Goal: Check status: Check status

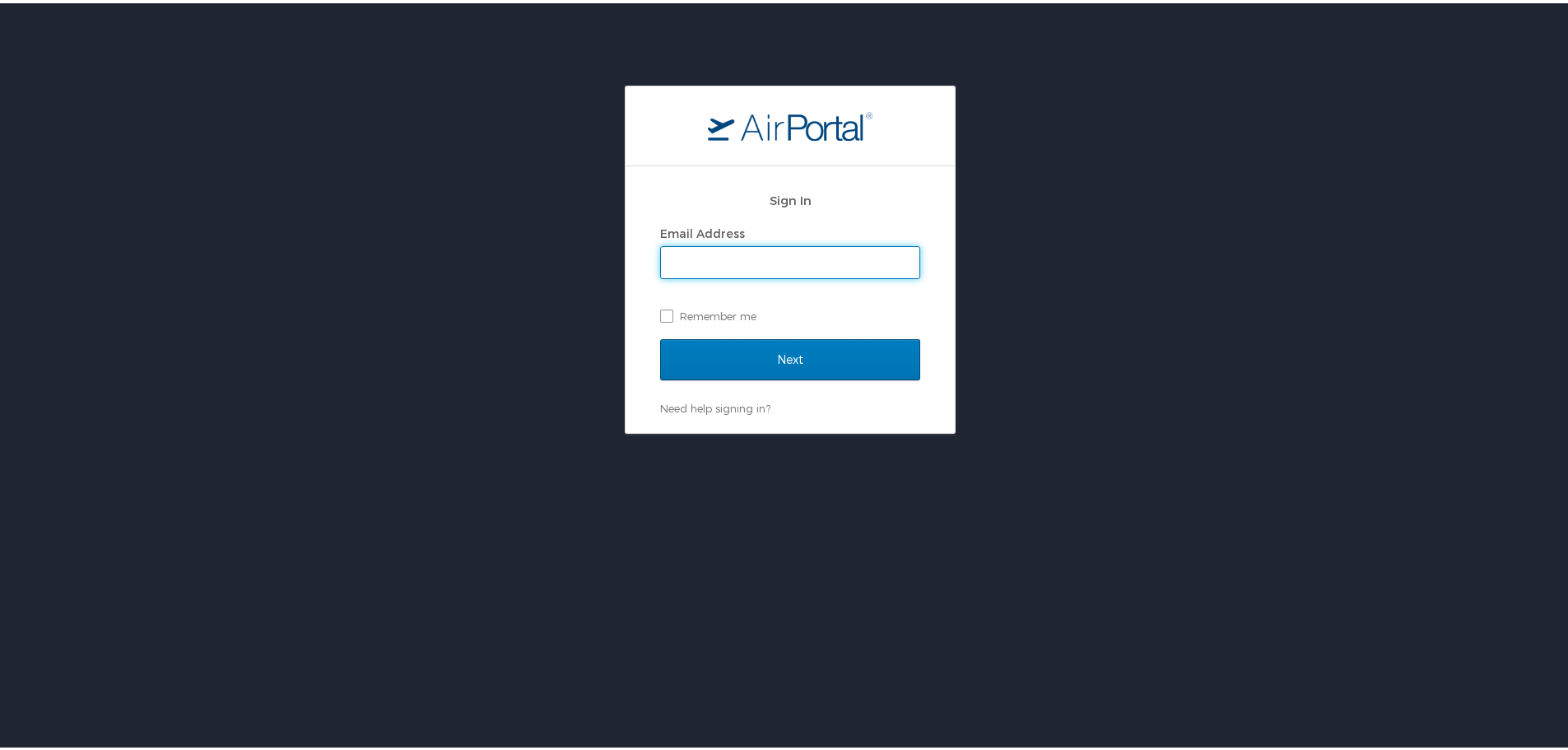
type input "[EMAIL_ADDRESS][DOMAIN_NAME]"
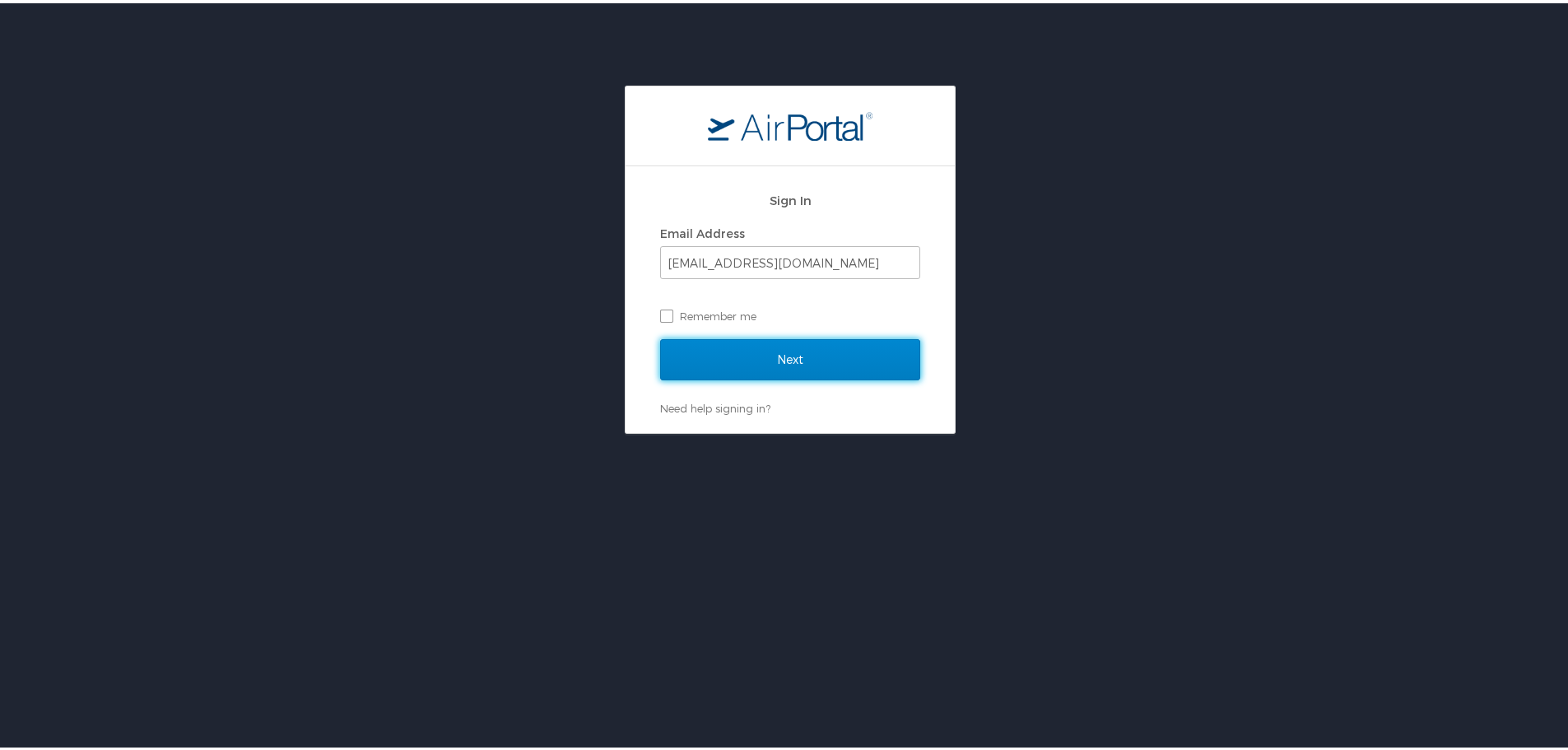
click at [795, 351] on input "Next" at bounding box center [790, 356] width 260 height 41
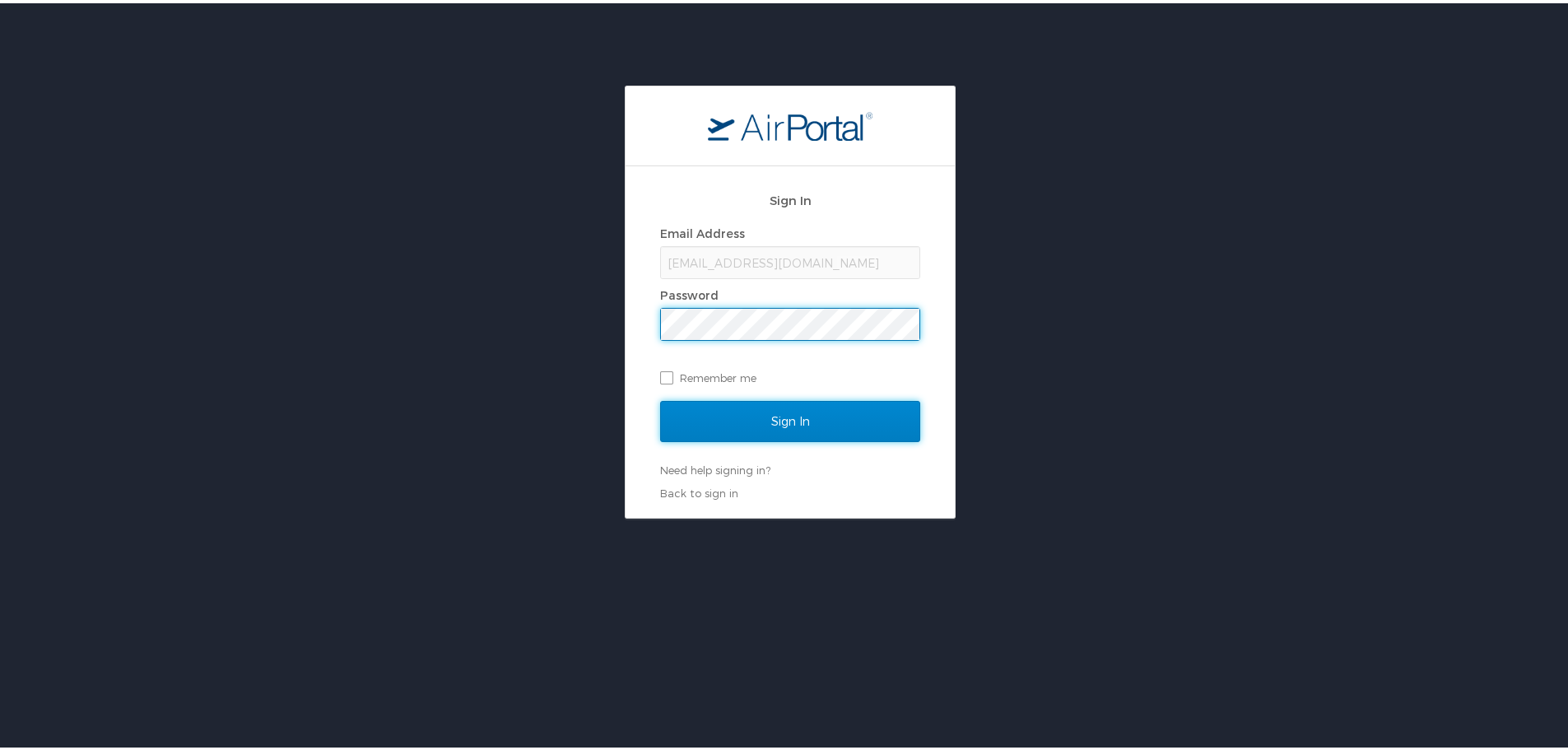
click at [794, 419] on input "Sign In" at bounding box center [790, 418] width 260 height 41
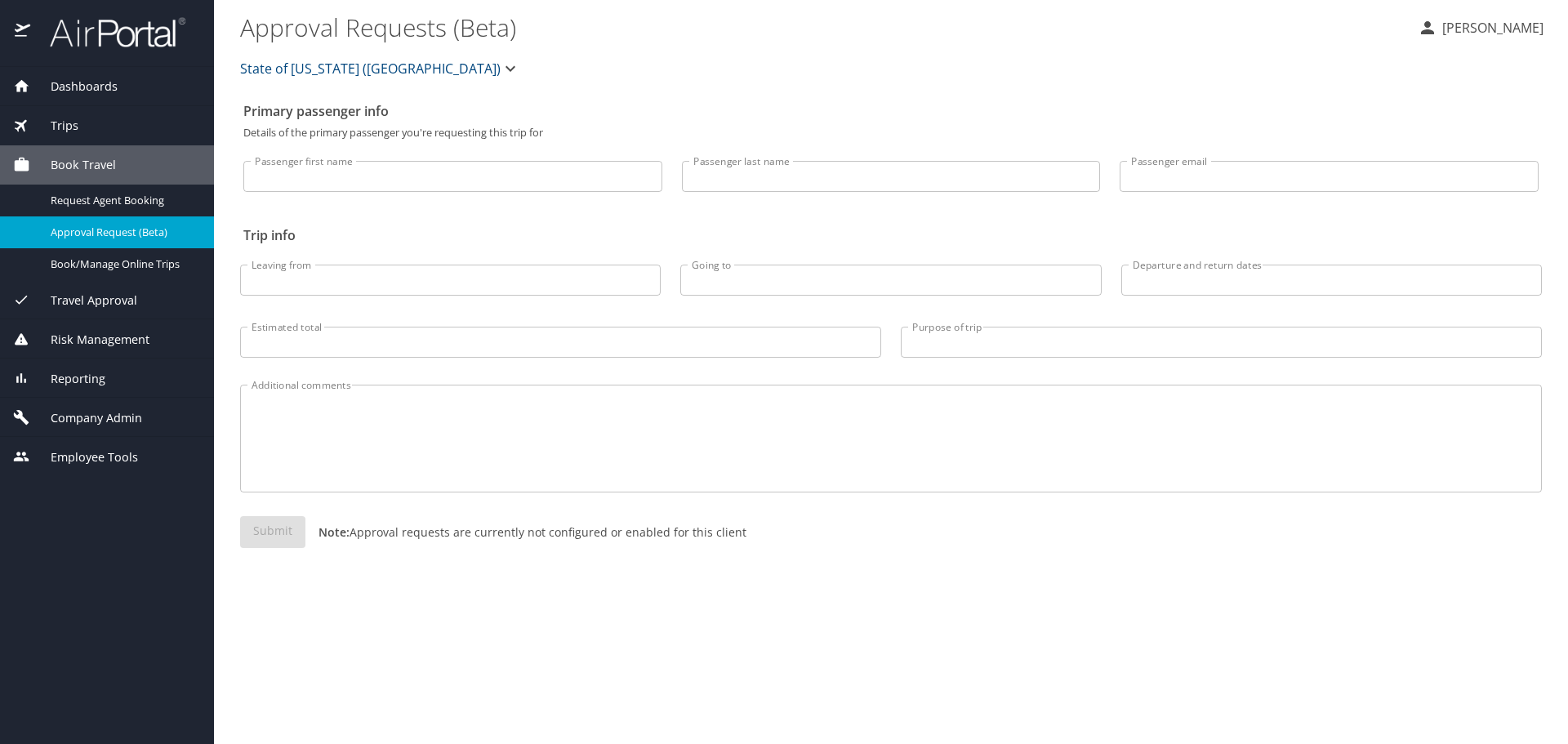
click at [48, 127] on span "Trips" at bounding box center [54, 126] width 48 height 18
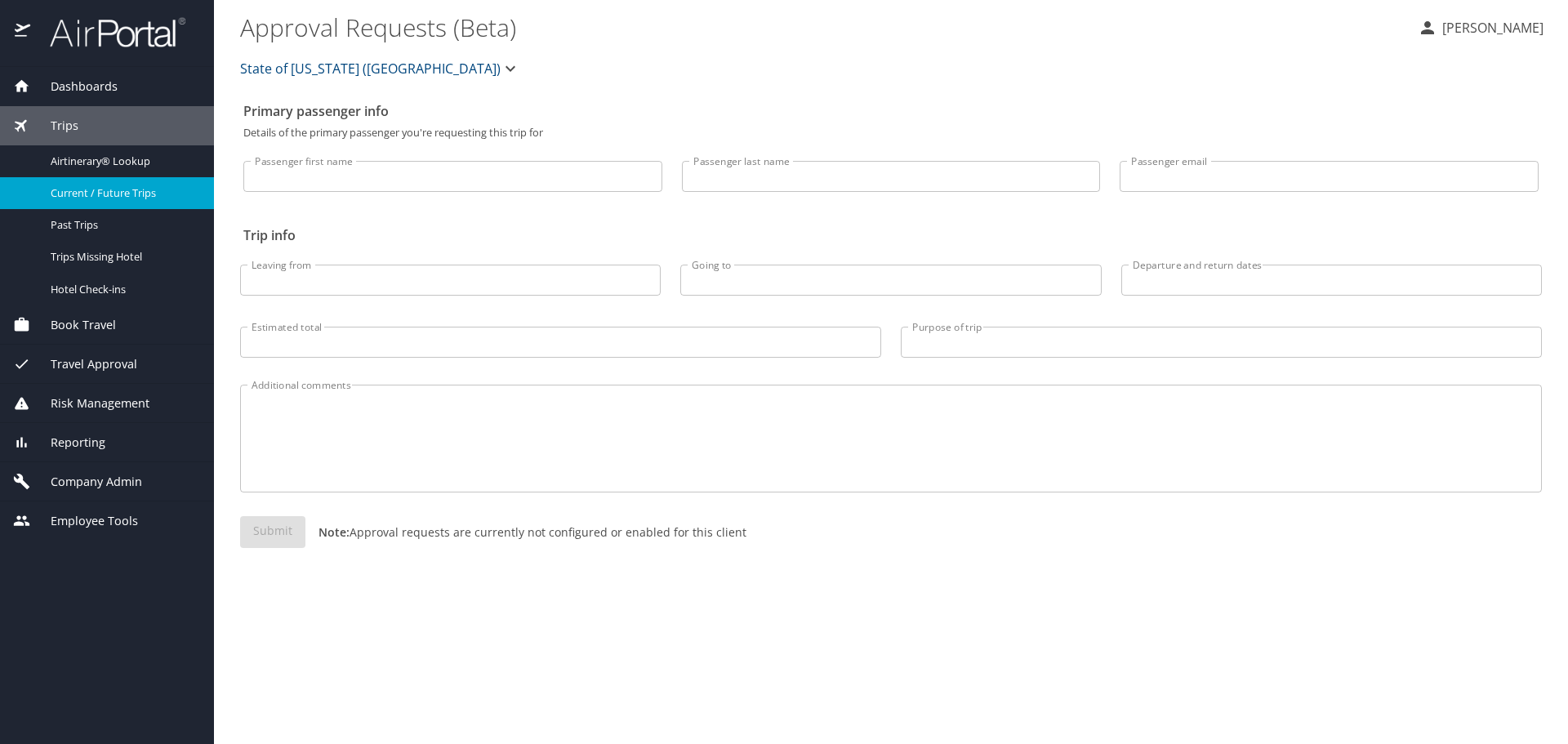
click at [59, 190] on span "Current / Future Trips" at bounding box center [122, 193] width 144 height 16
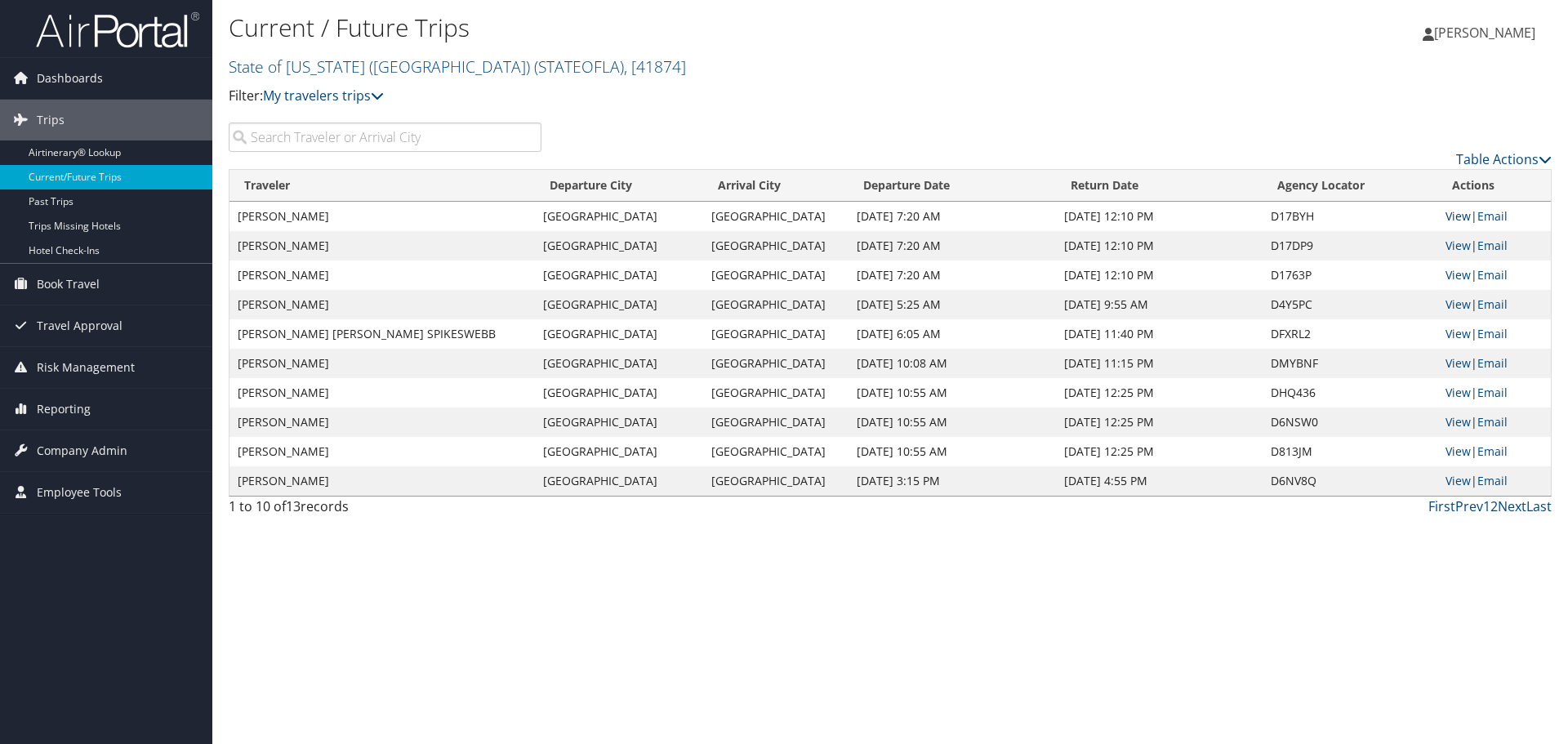
click at [1453, 216] on link "View" at bounding box center [1457, 216] width 25 height 16
